Goal: Task Accomplishment & Management: Manage account settings

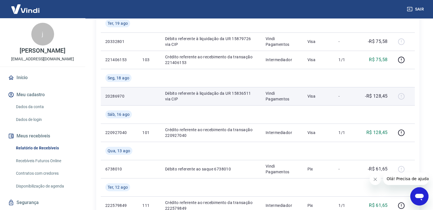
scroll to position [114, 0]
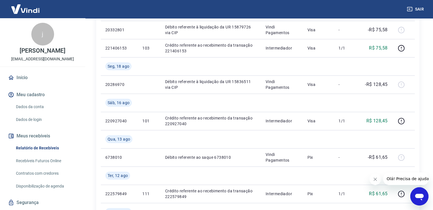
click at [44, 162] on link "Recebíveis Futuros Online" at bounding box center [46, 161] width 65 height 12
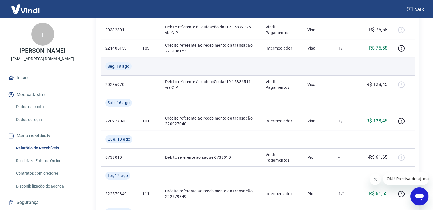
scroll to position [0, 0]
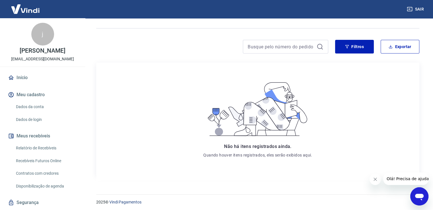
scroll to position [57, 0]
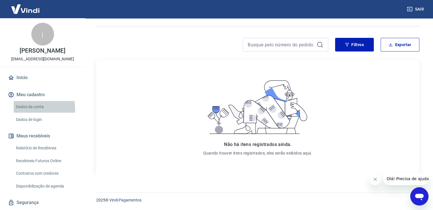
click at [32, 109] on link "Dados da conta" at bounding box center [46, 107] width 65 height 12
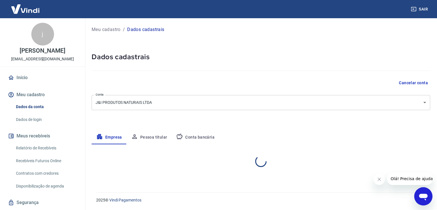
select select "TO"
select select "business"
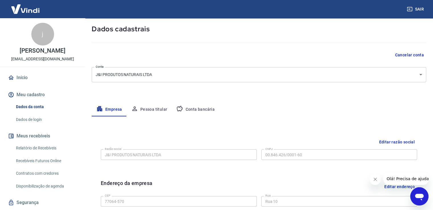
scroll to position [85, 0]
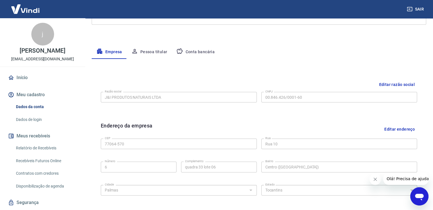
click at [42, 149] on link "Relatório de Recebíveis" at bounding box center [46, 148] width 65 height 12
